Goal: Information Seeking & Learning: Check status

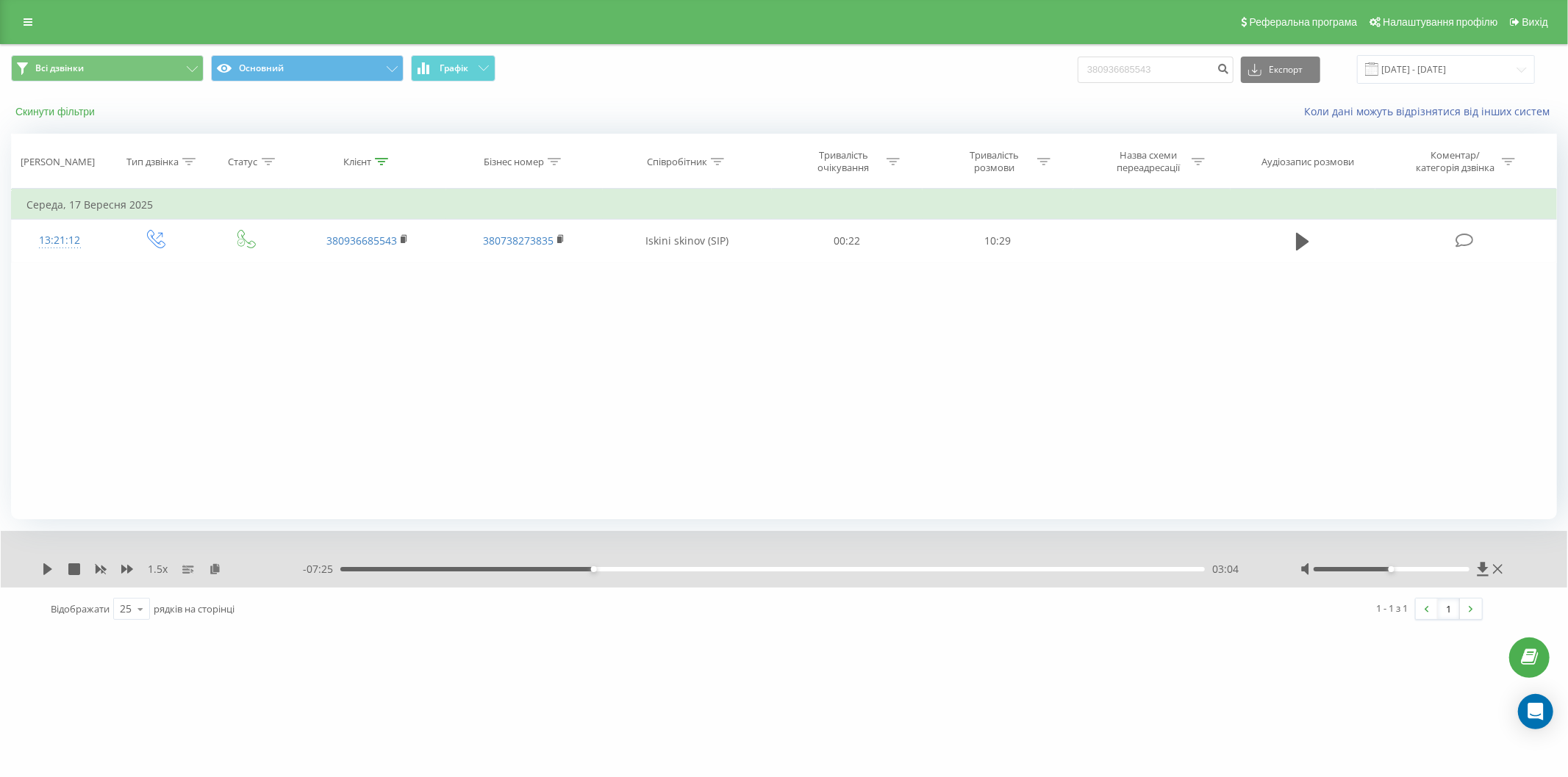
click at [71, 112] on button "Скинути фільтри" at bounding box center [56, 112] width 91 height 13
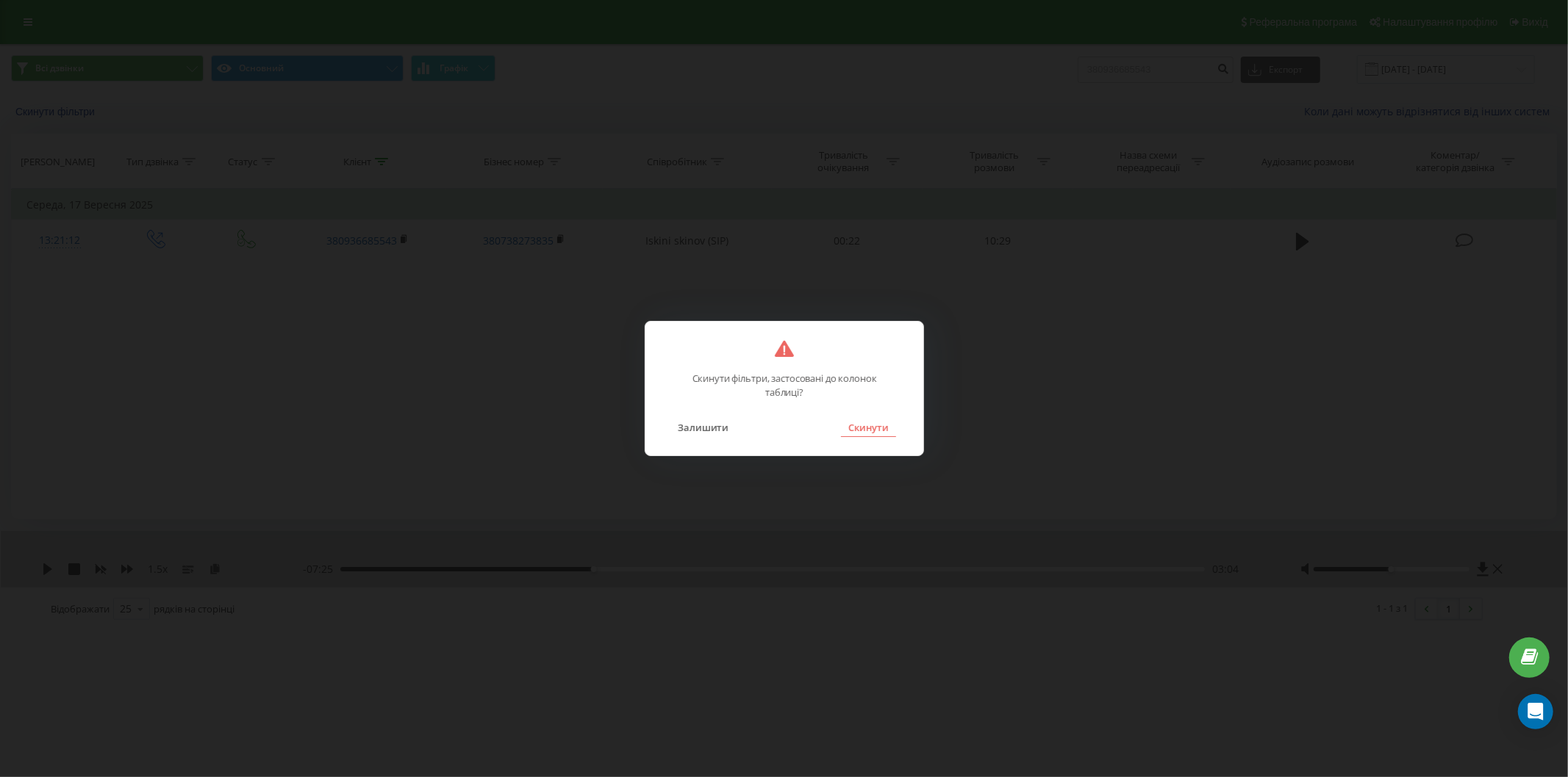
click at [848, 422] on button "Скинути" at bounding box center [869, 428] width 56 height 19
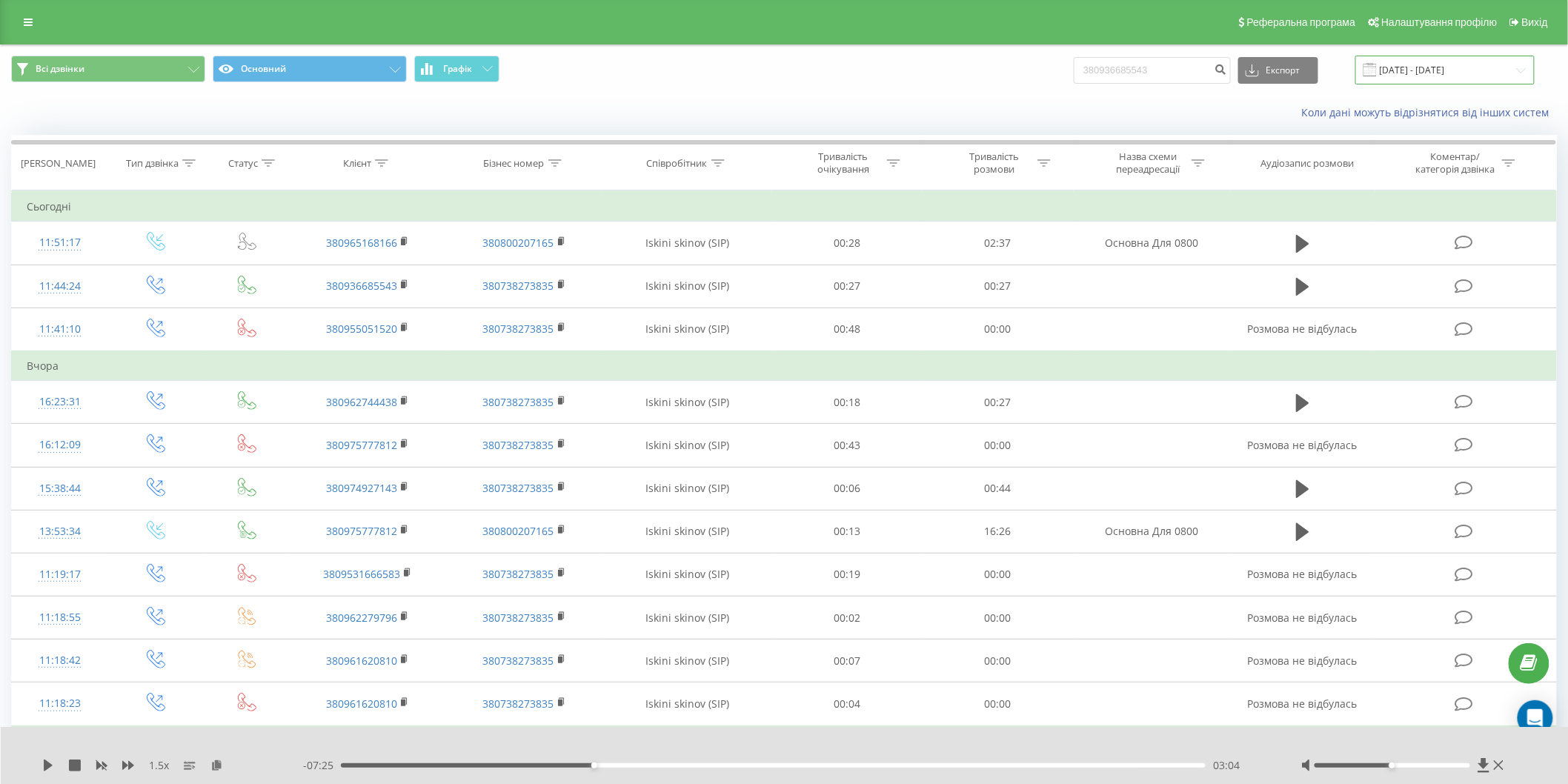
click at [1398, 56] on input "[DATE] - [DATE]" at bounding box center [1445, 70] width 179 height 29
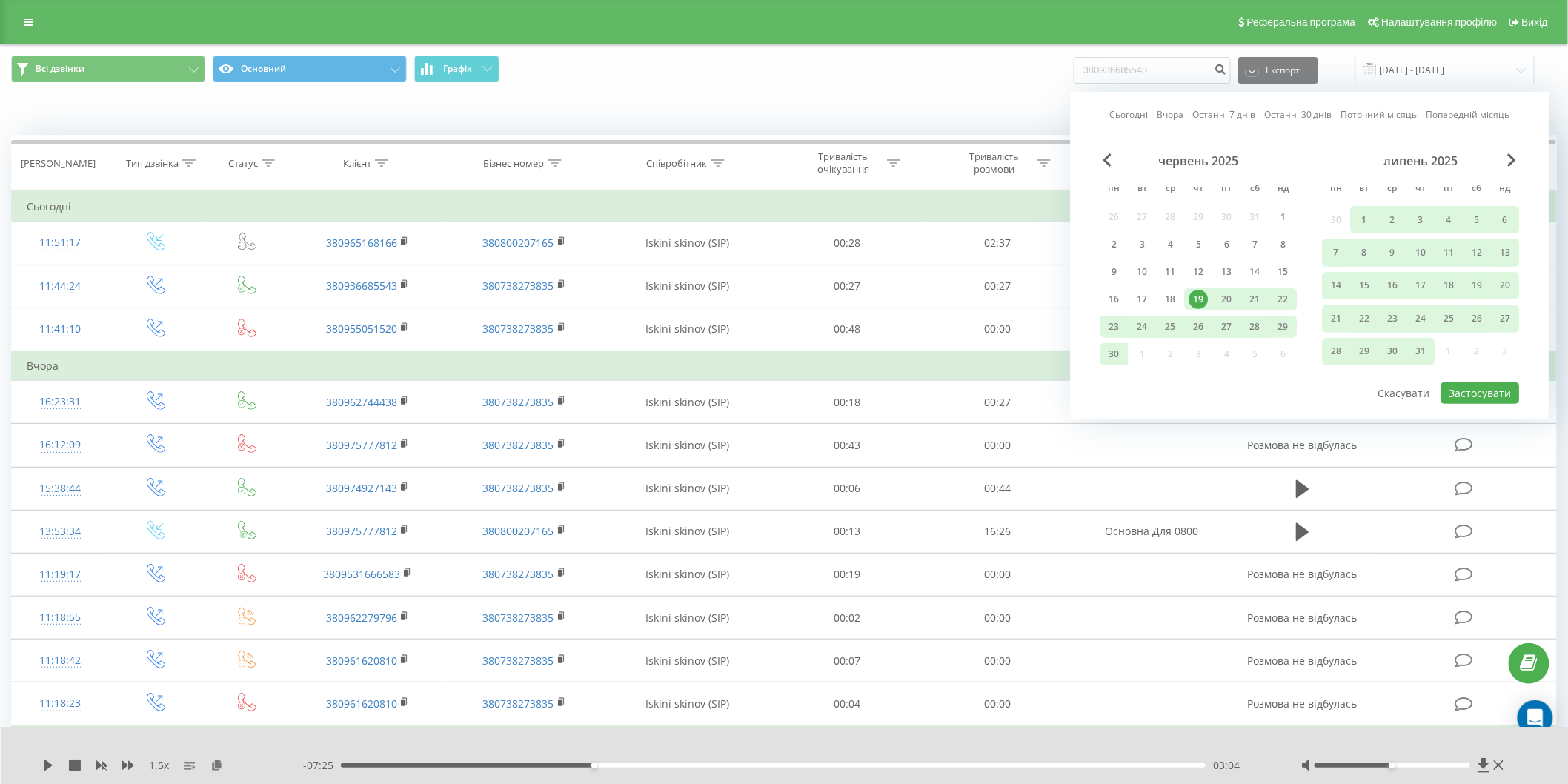
click at [1132, 108] on link "Сьогодні" at bounding box center [1129, 114] width 39 height 14
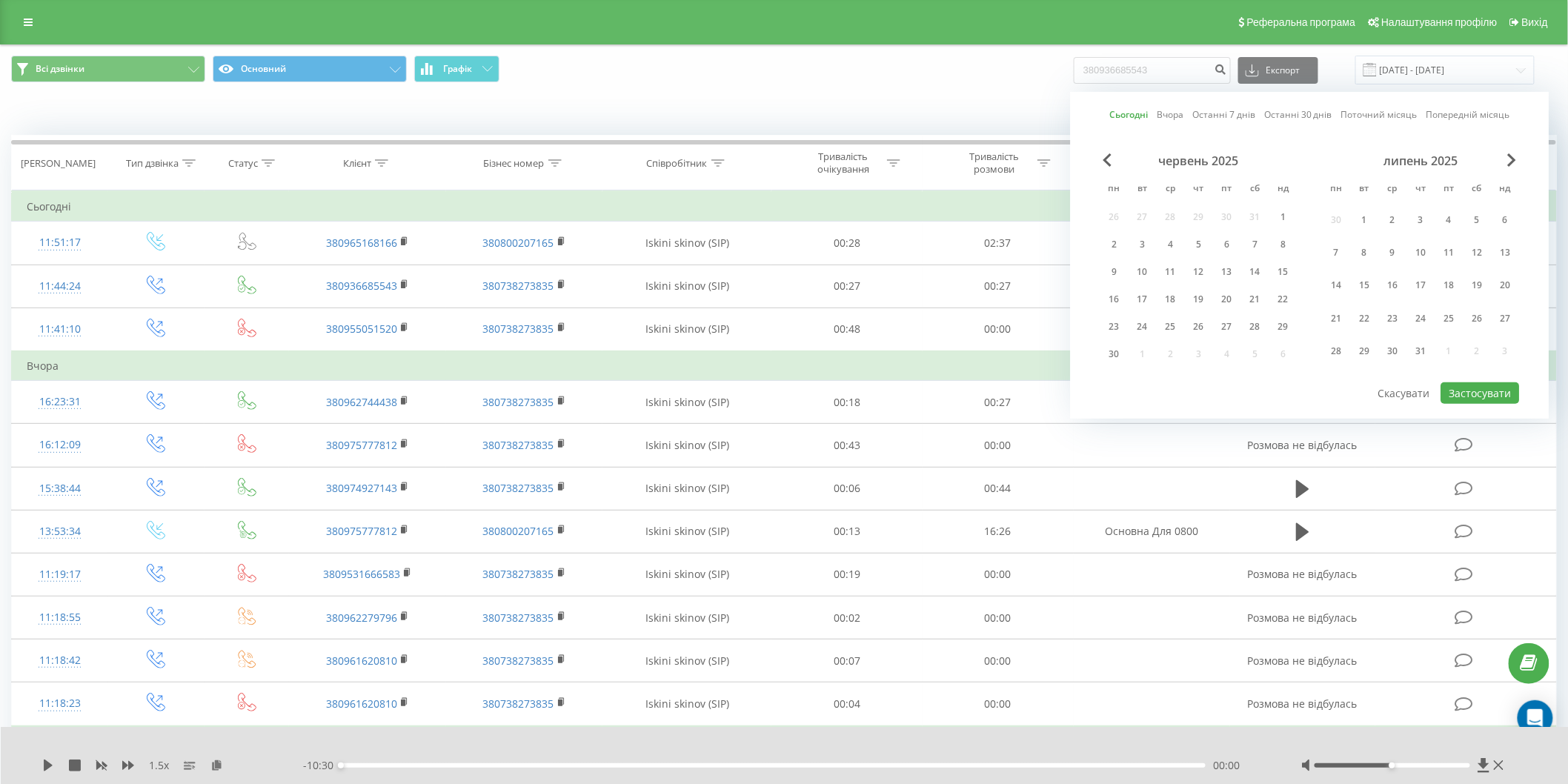
click at [1477, 404] on div "Сьогодні Вчора Останні 7 днів Останні 30 днів Поточний місяць Попередній місяць…" at bounding box center [1310, 255] width 479 height 327
drag, startPoint x: 1430, startPoint y: 399, endPoint x: 1473, endPoint y: 395, distance: 43.2
click at [1441, 404] on div "Сьогодні Вчора Останні 7 днів Останні 30 днів Поточний місяць Попередній місяць…" at bounding box center [1310, 255] width 479 height 327
click at [1473, 395] on button "Застосувати" at bounding box center [1480, 393] width 78 height 21
type input "19.09.2025 - 19.09.2025"
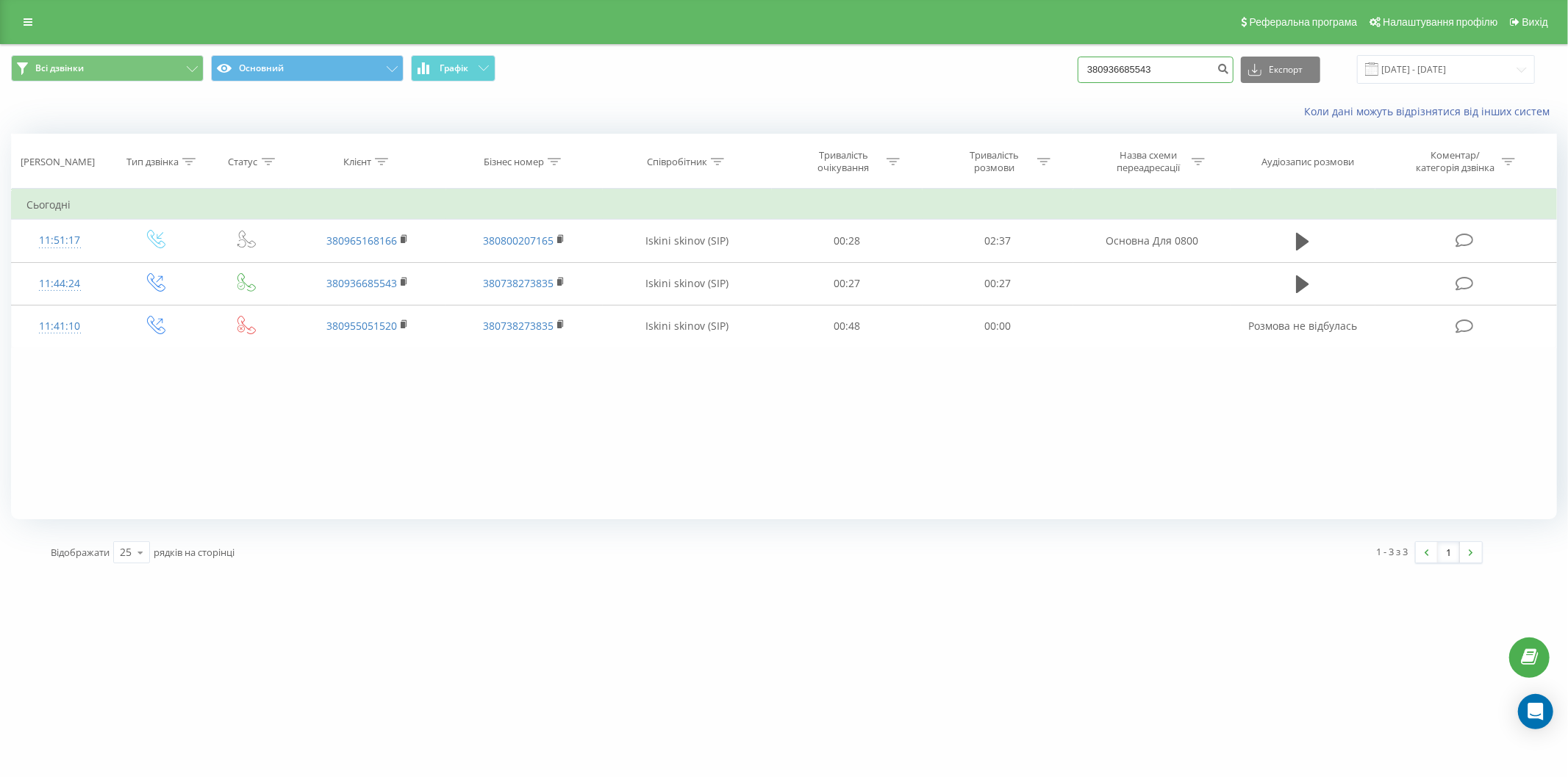
click at [966, 49] on div "Всі дзвінки Основний Графік 380936685543 Експорт .csv .xls .xlsx 19.09.2025 - 1…" at bounding box center [784, 69] width 1567 height 49
paste input "55051520"
type input "380955051520"
click at [1230, 70] on icon "submit" at bounding box center [1223, 66] width 12 height 9
